Goal: Task Accomplishment & Management: Use online tool/utility

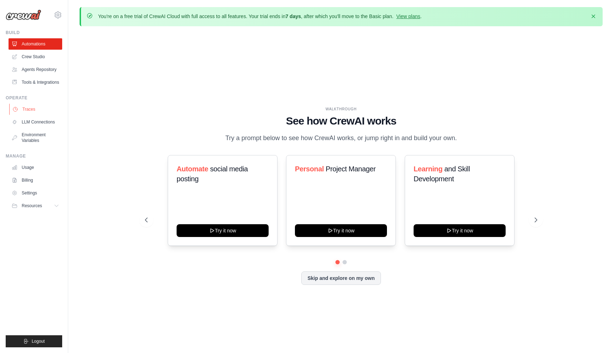
click at [26, 106] on link "Traces" at bounding box center [36, 109] width 54 height 11
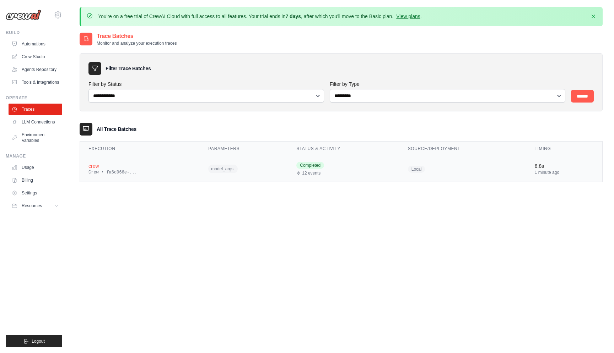
click at [106, 169] on div "crew" at bounding box center [139, 166] width 103 height 7
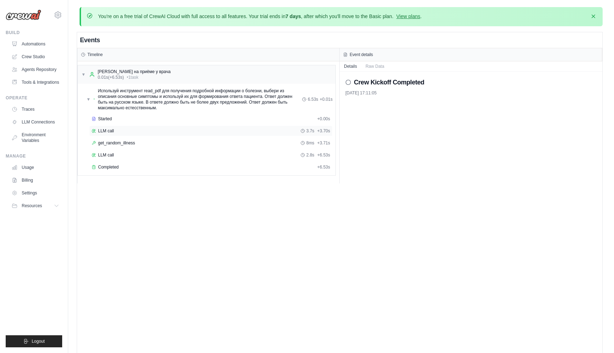
click at [169, 132] on div "LLM call 3.7s + 3.70s" at bounding box center [211, 131] width 238 height 6
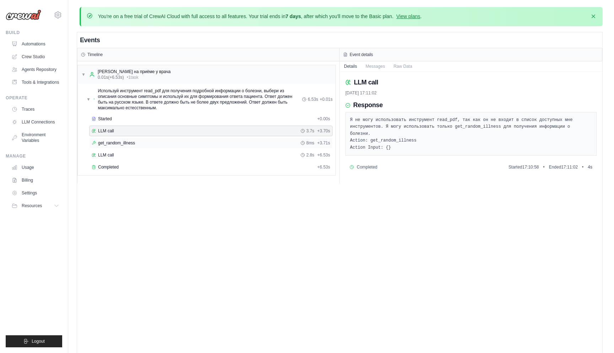
click at [167, 140] on div "get_random_illness 8ms + 3.71s" at bounding box center [210, 143] width 243 height 11
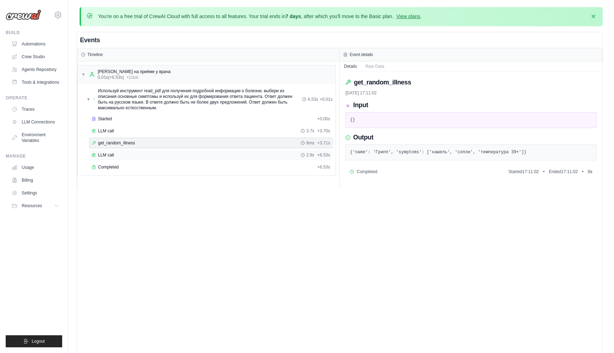
click at [132, 156] on div "LLM call 2.8s + 6.53s" at bounding box center [211, 155] width 238 height 6
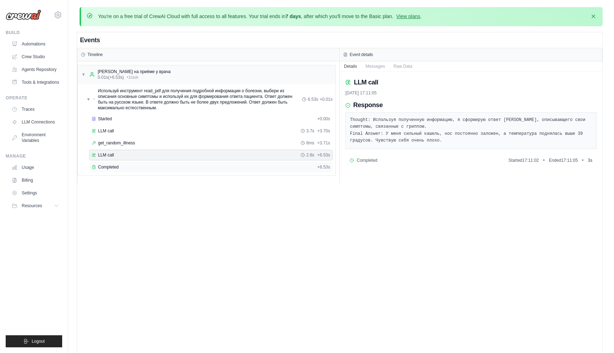
click at [165, 166] on div "Completed" at bounding box center [203, 167] width 223 height 6
